Goal: Obtain resource: Download file/media

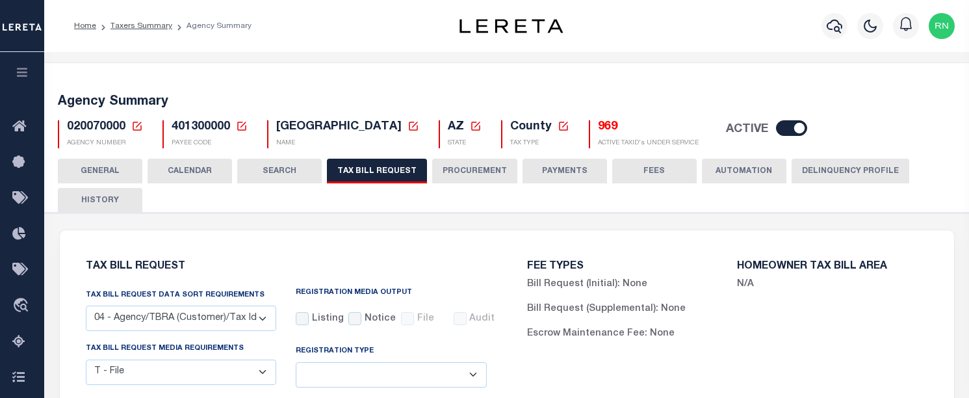
select select "28"
select select "22"
select select "true"
select select "14"
select select "1"
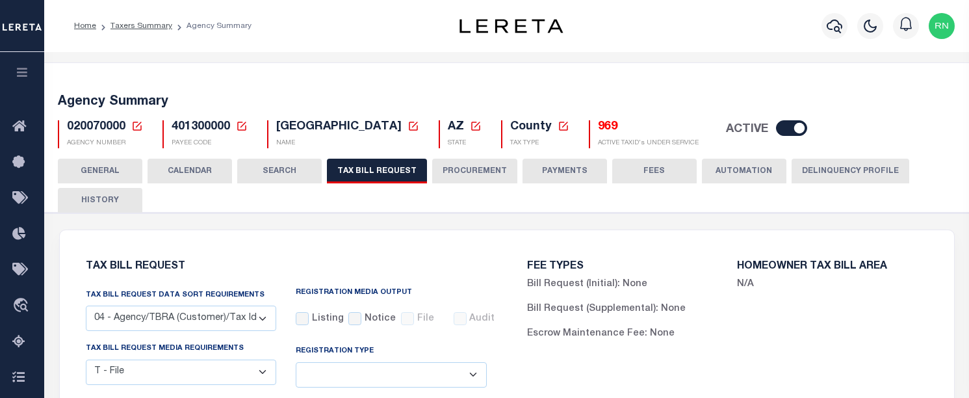
select select
select select "3"
click at [26, 82] on button "button" at bounding box center [22, 74] width 44 height 44
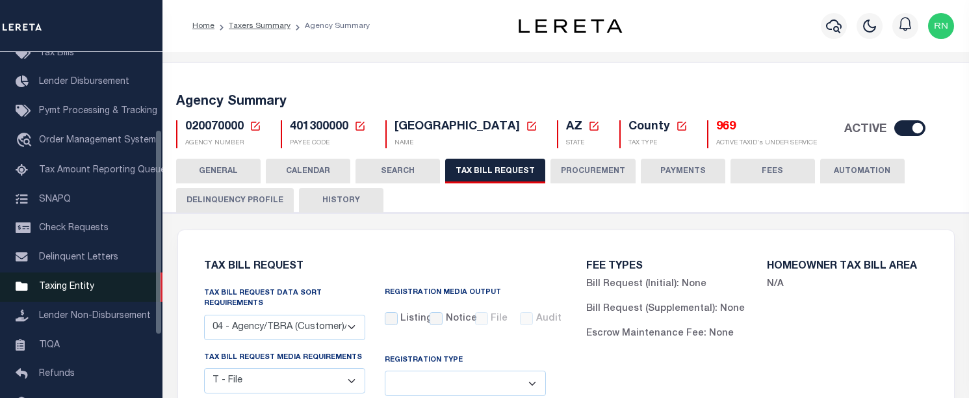
scroll to position [130, 0]
click at [68, 290] on span "Taxing Entity" at bounding box center [66, 285] width 55 height 9
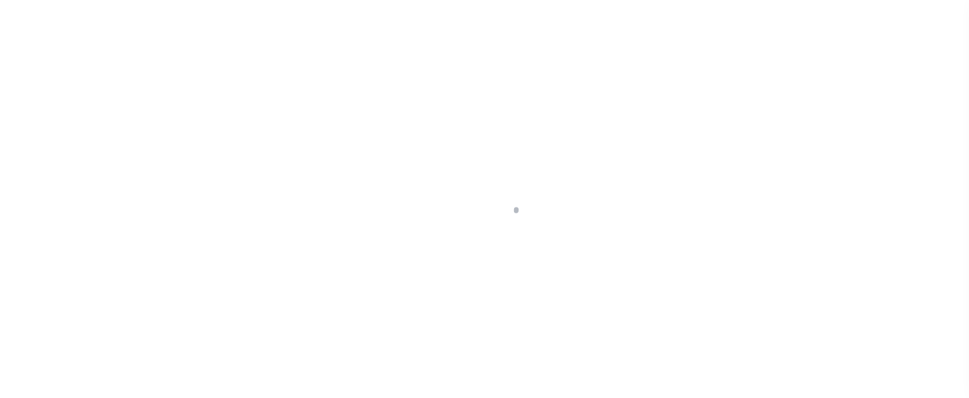
scroll to position [226, 0]
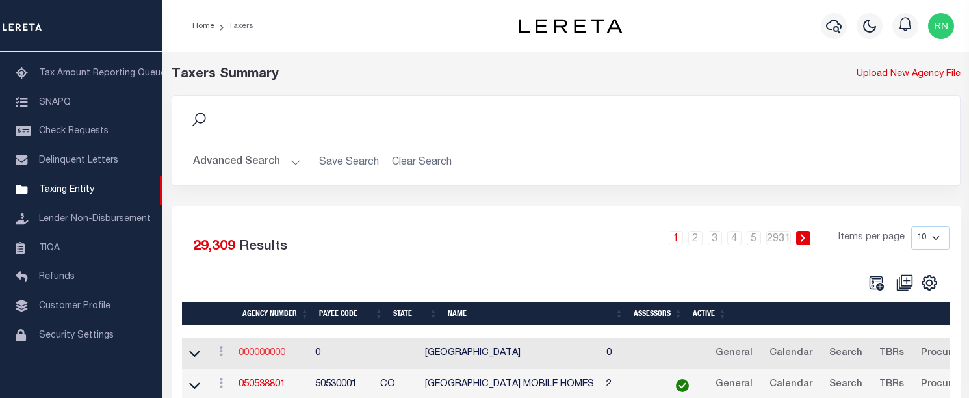
click at [272, 355] on link "000000000" at bounding box center [262, 352] width 47 height 9
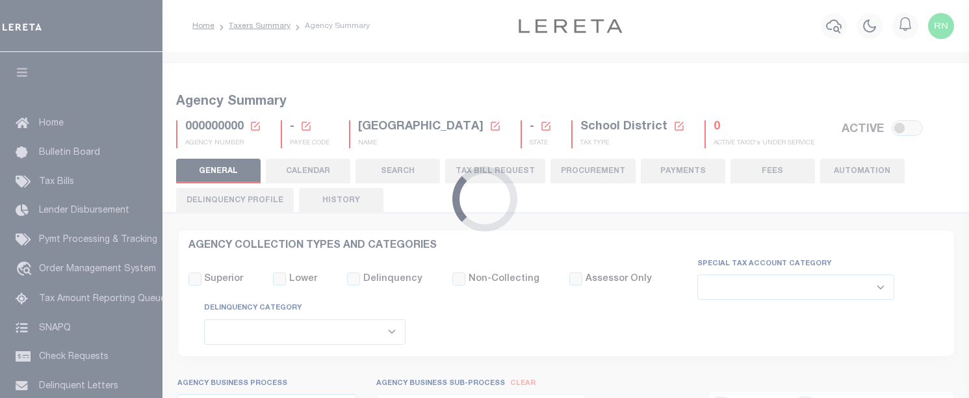
select select
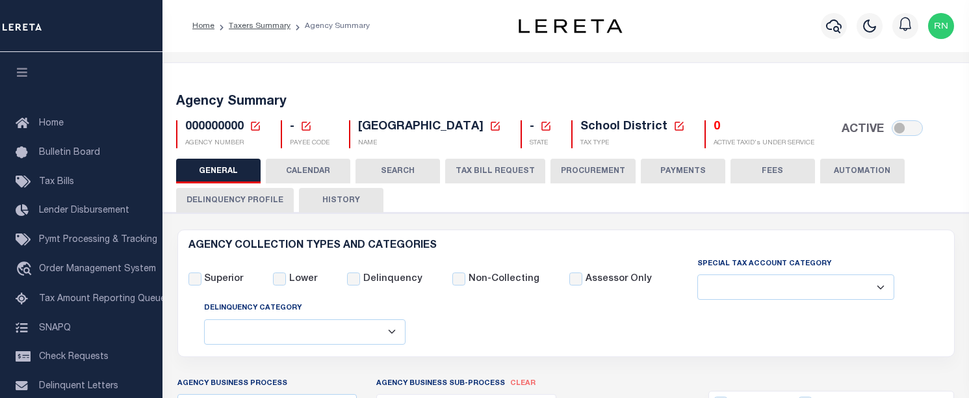
click at [251, 128] on icon at bounding box center [255, 126] width 9 height 9
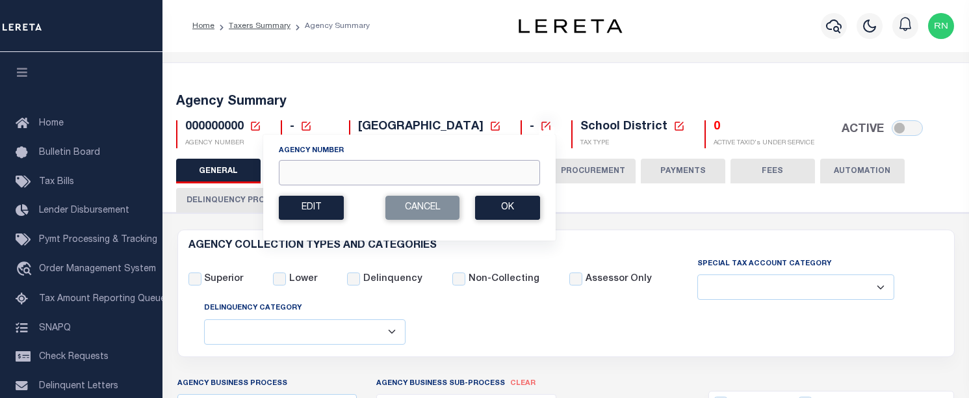
click at [350, 164] on input "Agency Number" at bounding box center [409, 172] width 261 height 25
type input "020070000"
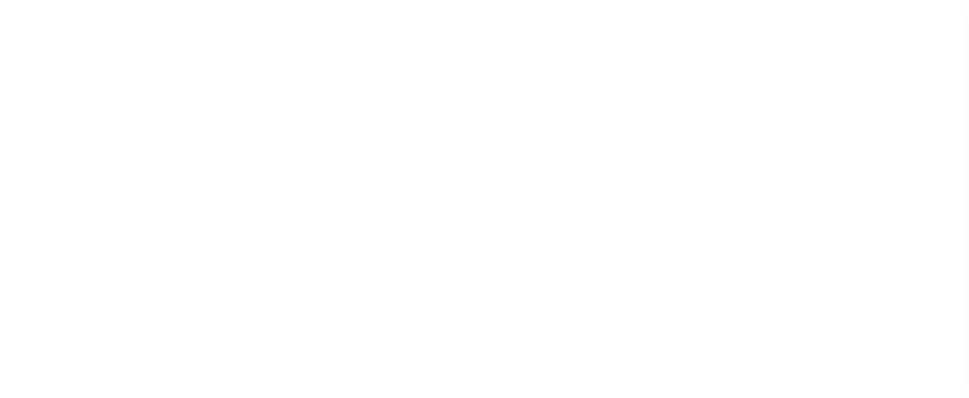
select select
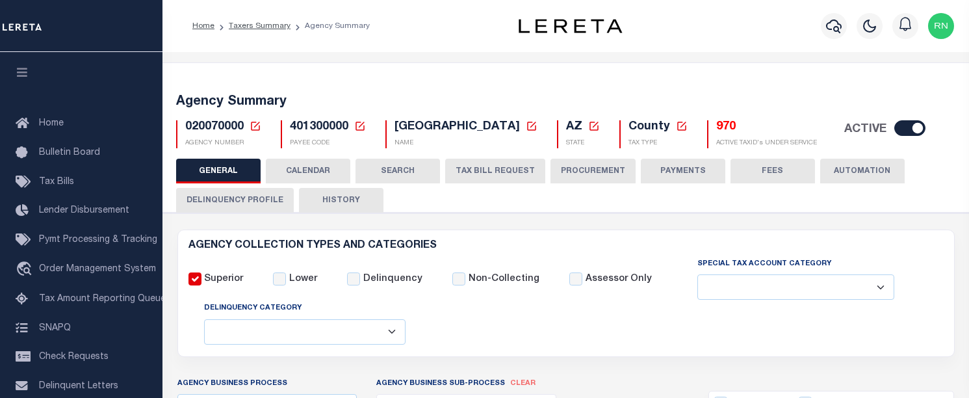
click at [490, 174] on button "TAX BILL REQUEST" at bounding box center [495, 171] width 100 height 25
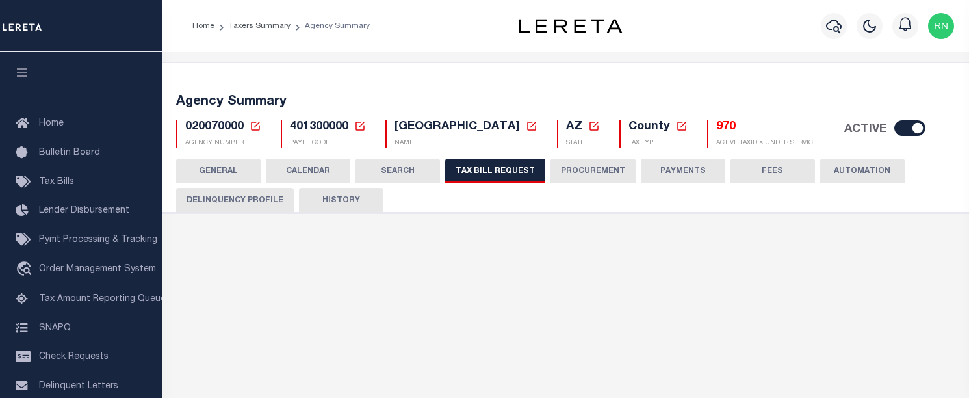
select select "28"
select select "22"
select select "true"
select select "14"
select select "1"
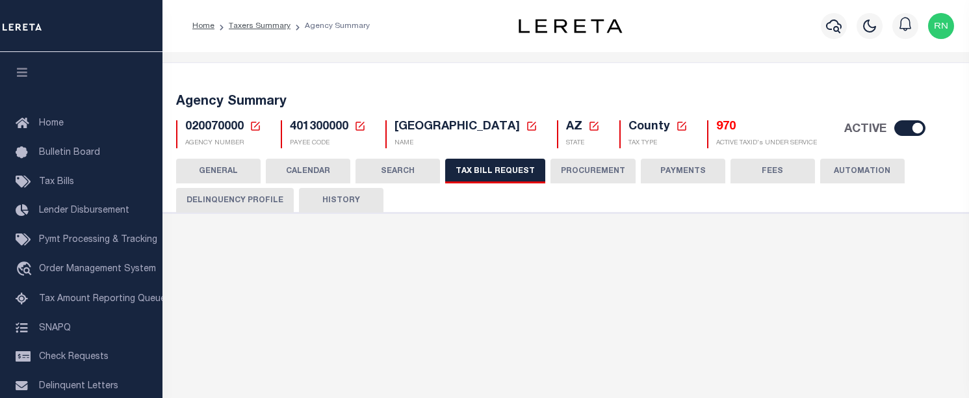
type input "000"
select select
select select "3"
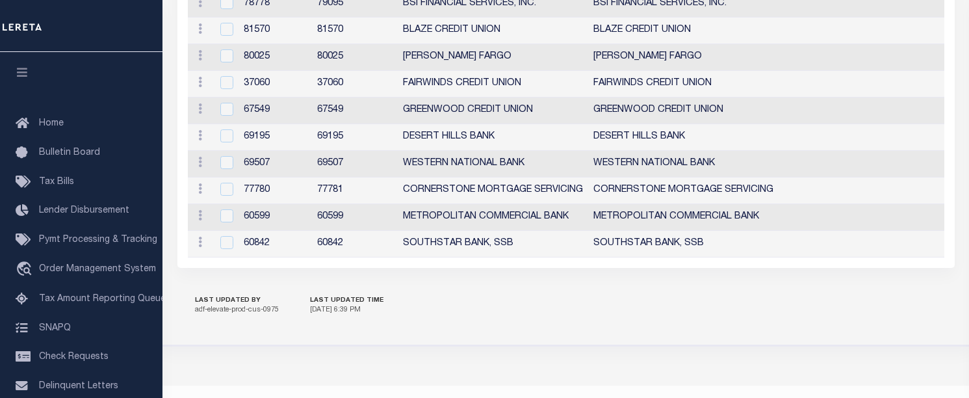
scroll to position [1644, 0]
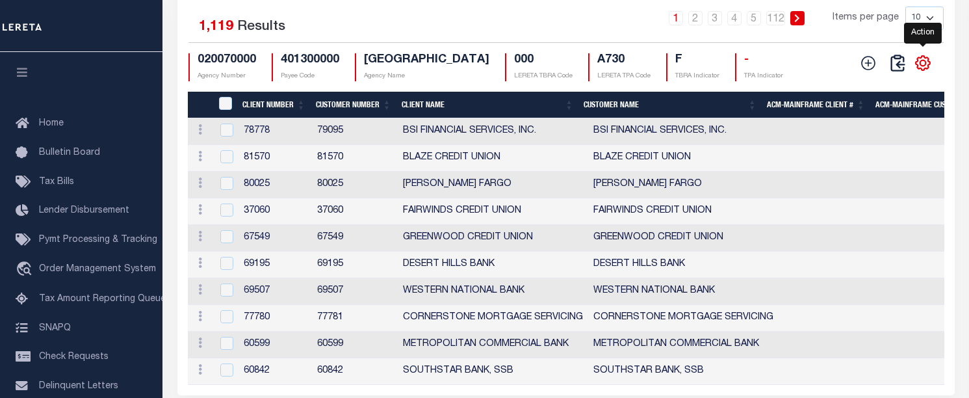
click at [923, 66] on icon "" at bounding box center [924, 63] width 6 height 6
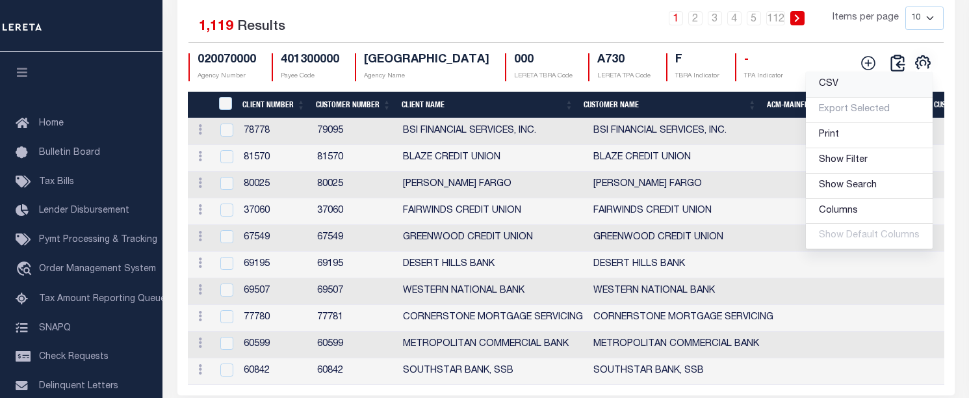
click at [844, 98] on link "CSV" at bounding box center [869, 84] width 127 height 25
